Goal: Transaction & Acquisition: Purchase product/service

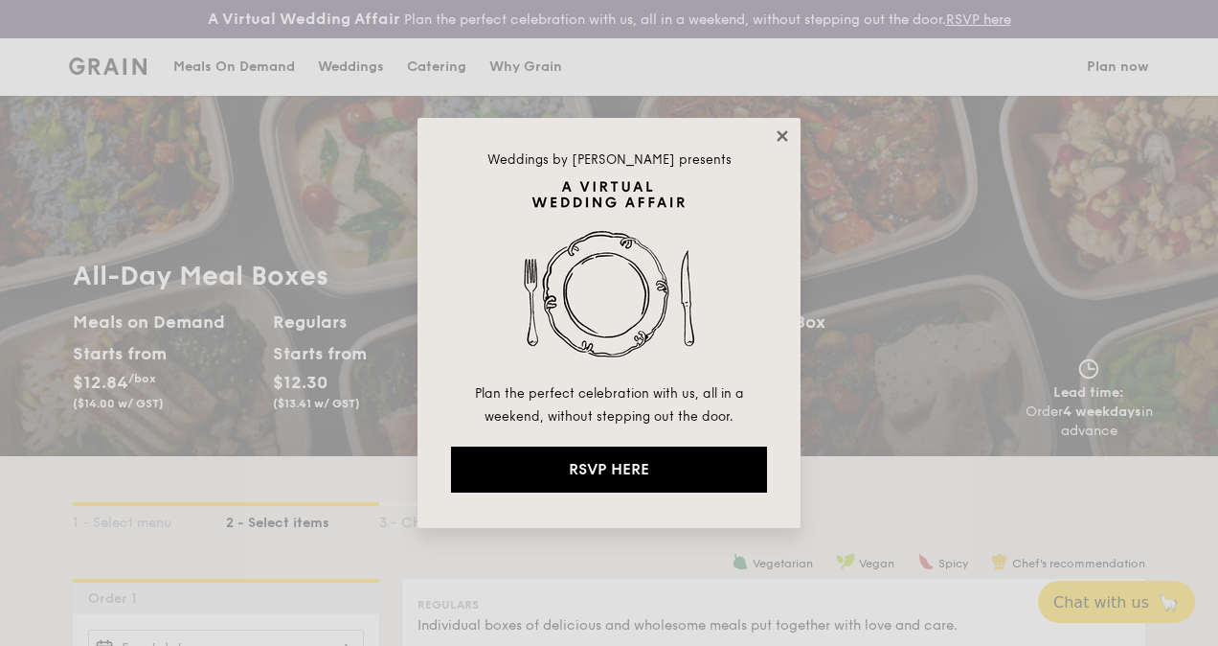
click at [775, 134] on icon at bounding box center [782, 135] width 17 height 17
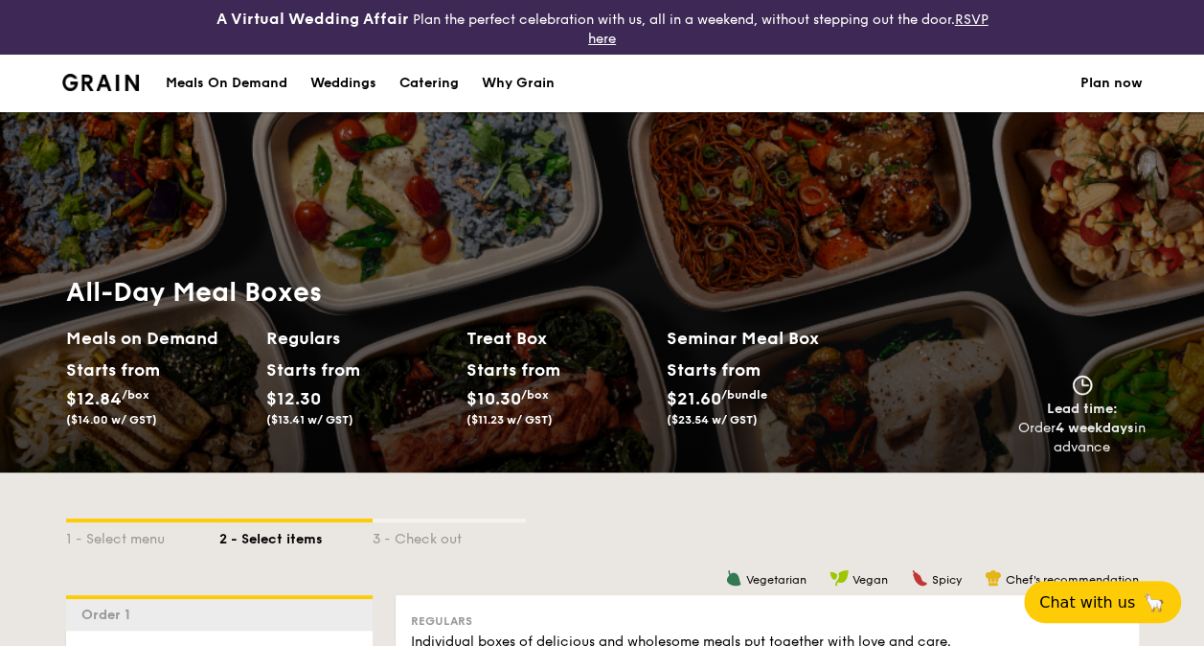
click at [717, 374] on div "Starts from" at bounding box center [713, 369] width 93 height 29
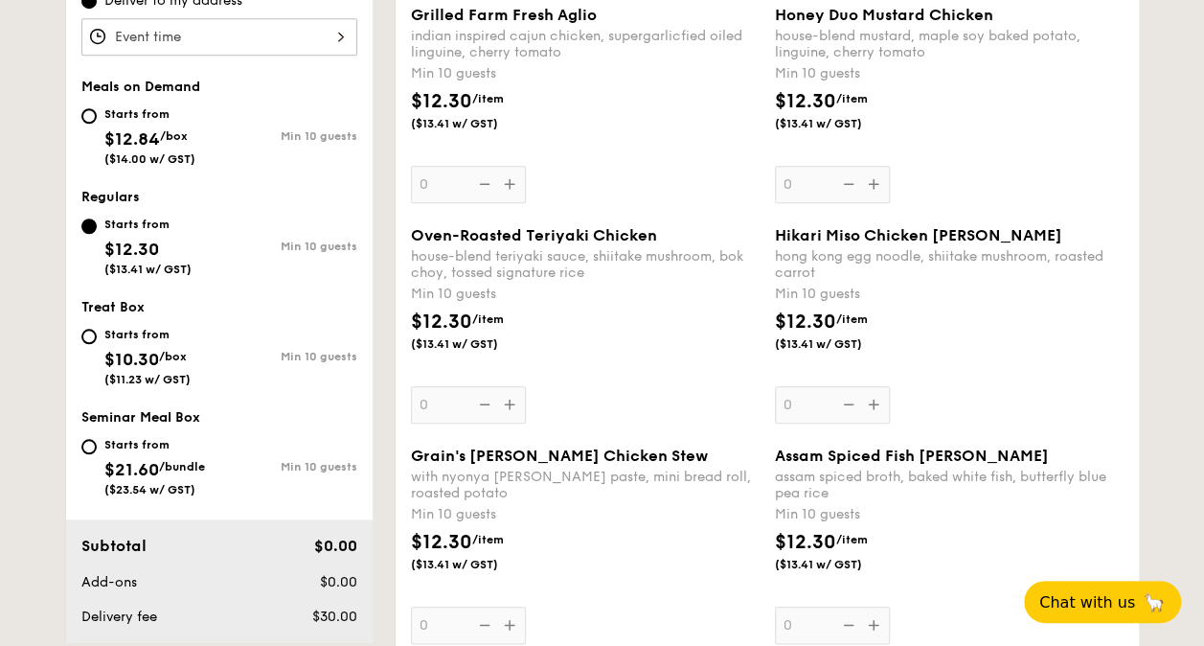
scroll to position [766, 0]
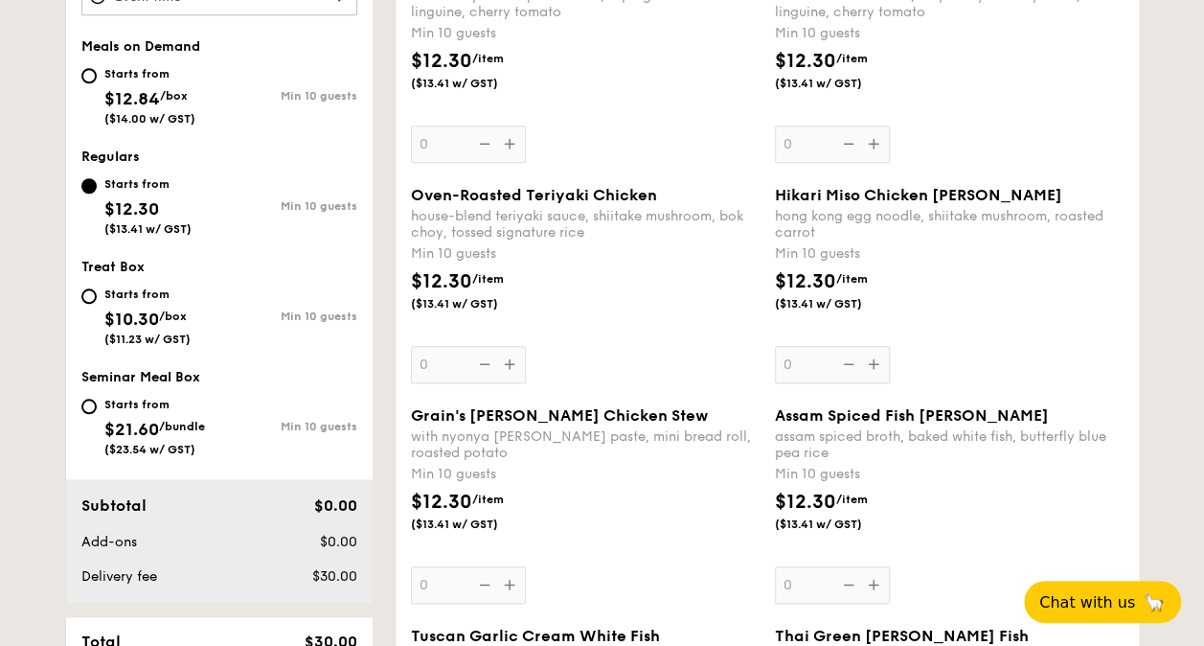
click at [127, 398] on div "Starts from" at bounding box center [154, 404] width 101 height 15
click at [97, 398] on input "Starts from $21.60 /bundle ($23.54 w/ GST) Min 10 guests" at bounding box center [88, 405] width 15 height 15
radio input "true"
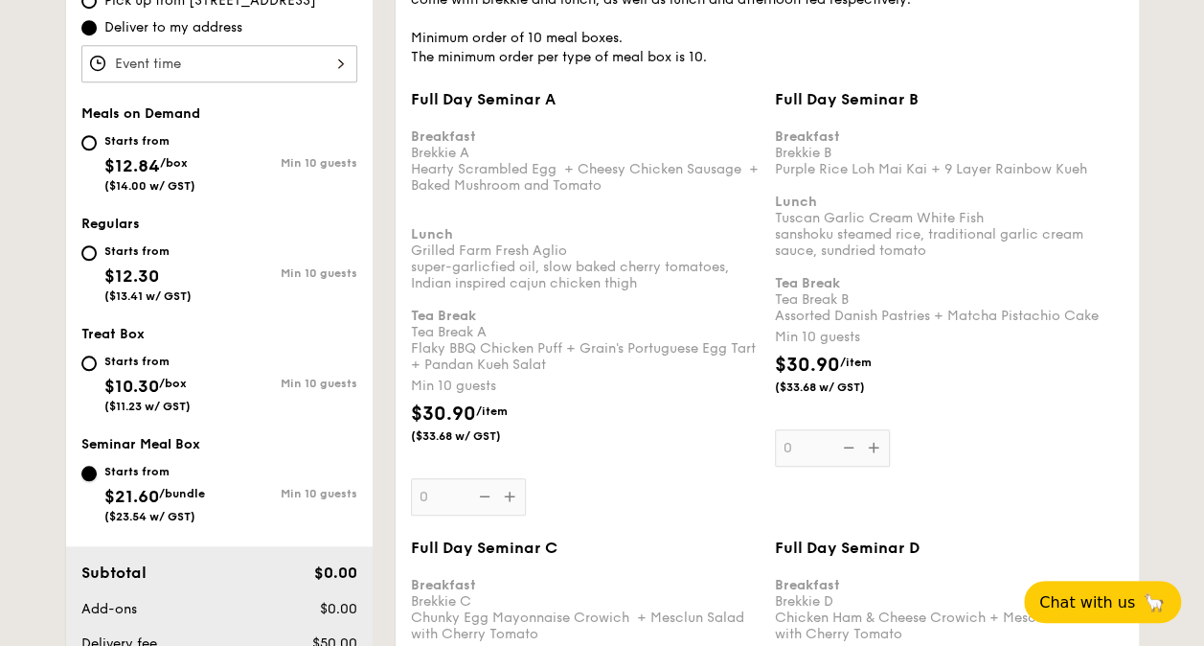
scroll to position [671, 0]
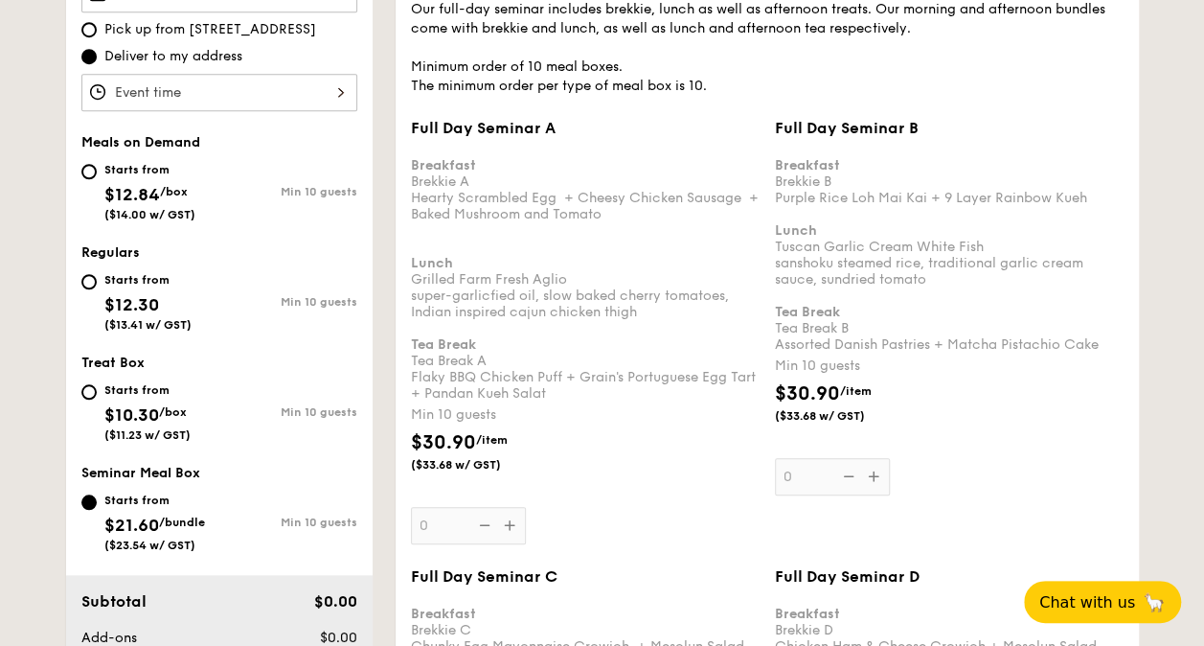
click at [112, 391] on div "Starts from" at bounding box center [147, 389] width 86 height 15
click at [97, 391] on input "Starts from $10.30 /box ($11.23 w/ GST) Min 10 guests" at bounding box center [88, 391] width 15 height 15
radio input "true"
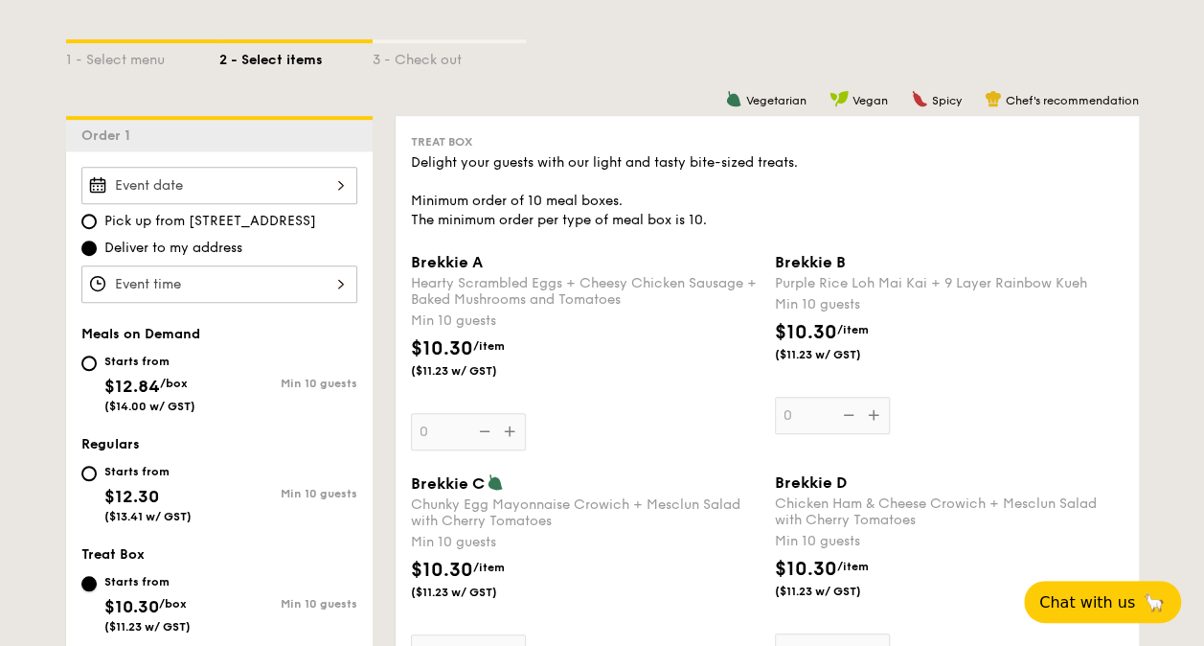
scroll to position [0, 0]
